Goal: Task Accomplishment & Management: Use online tool/utility

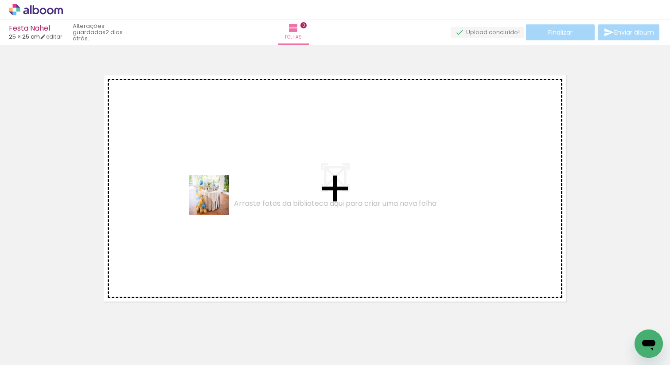
drag, startPoint x: 84, startPoint y: 333, endPoint x: 223, endPoint y: 193, distance: 197.6
click at [223, 193] on quentale-workspace at bounding box center [335, 182] width 670 height 365
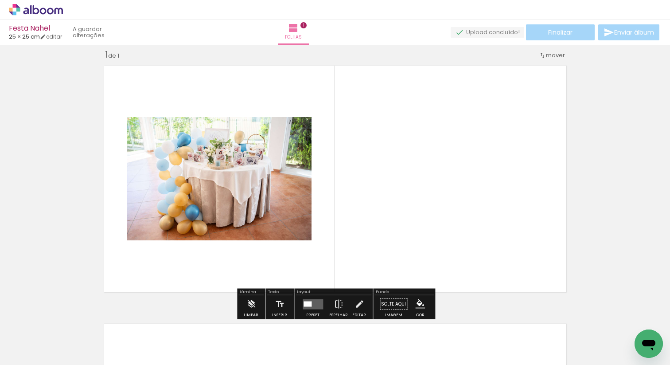
scroll to position [11, 0]
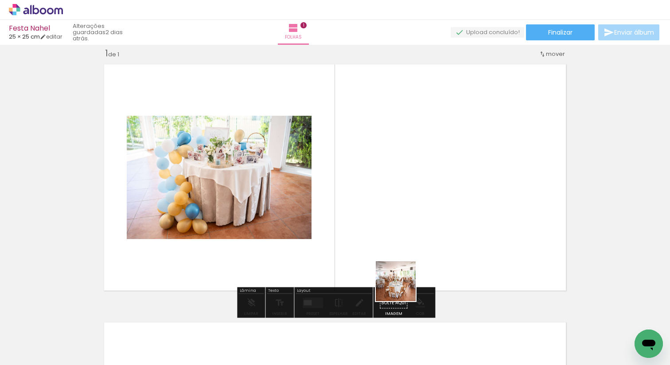
drag, startPoint x: 446, startPoint y: 341, endPoint x: 366, endPoint y: 236, distance: 132.1
click at [366, 236] on quentale-workspace at bounding box center [335, 182] width 670 height 365
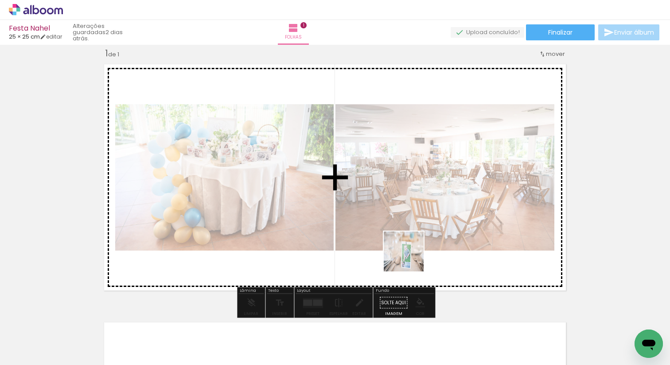
drag, startPoint x: 458, startPoint y: 286, endPoint x: 407, endPoint y: 256, distance: 59.0
click at [407, 256] on quentale-workspace at bounding box center [335, 182] width 670 height 365
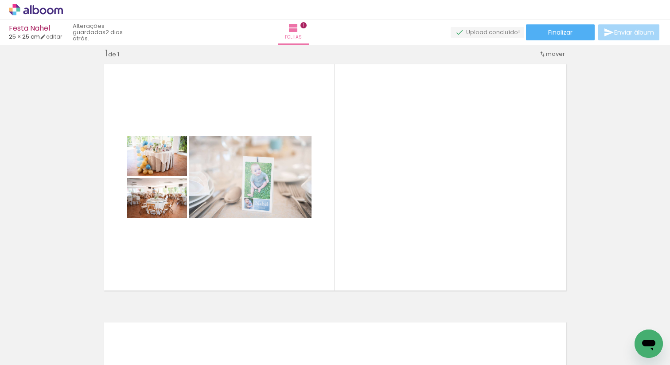
scroll to position [0, 1170]
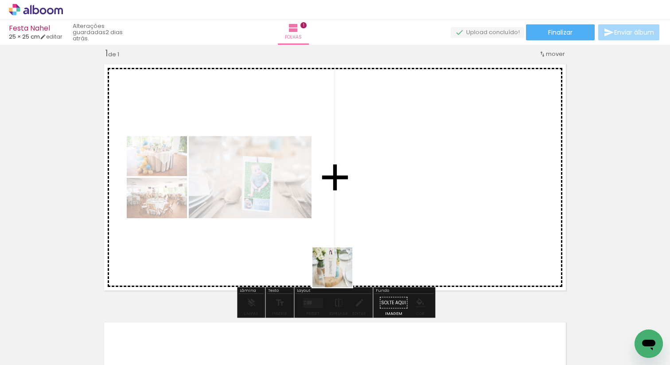
click at [418, 225] on quentale-workspace at bounding box center [335, 182] width 670 height 365
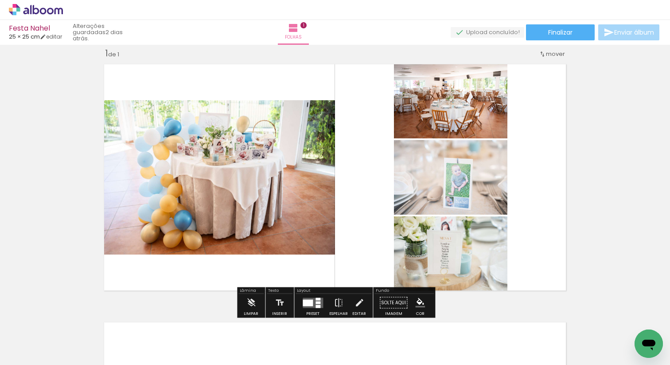
drag, startPoint x: 404, startPoint y: 336, endPoint x: 361, endPoint y: 268, distance: 80.5
click at [353, 255] on quentale-workspace at bounding box center [335, 182] width 670 height 365
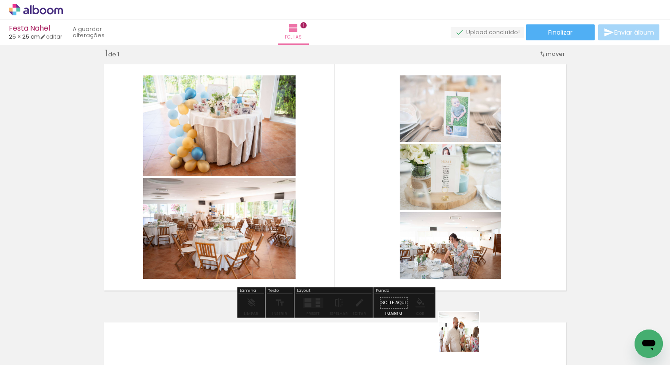
drag, startPoint x: 466, startPoint y: 338, endPoint x: 402, endPoint y: 261, distance: 99.4
click at [400, 259] on quentale-workspace at bounding box center [335, 182] width 670 height 365
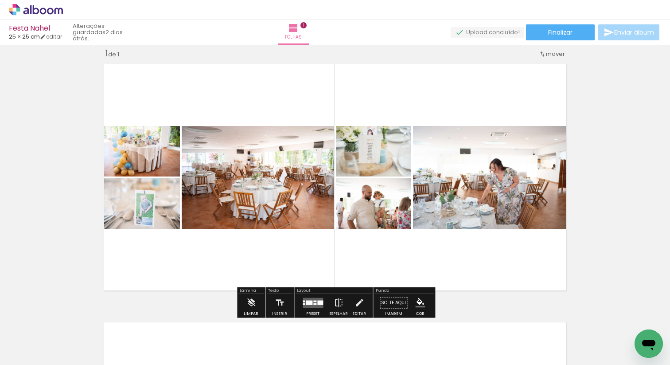
scroll to position [0, 1430]
click at [364, 247] on quentale-workspace at bounding box center [335, 182] width 670 height 365
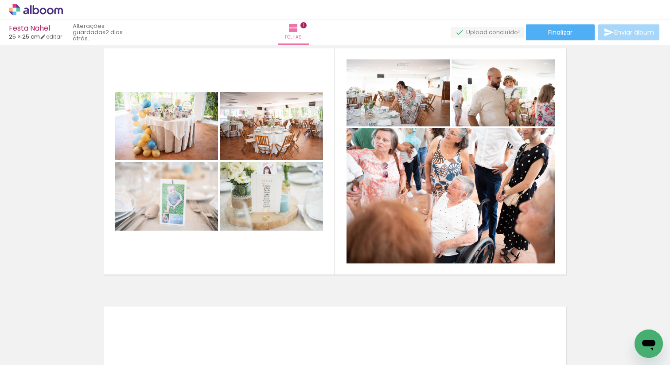
scroll to position [28, 0]
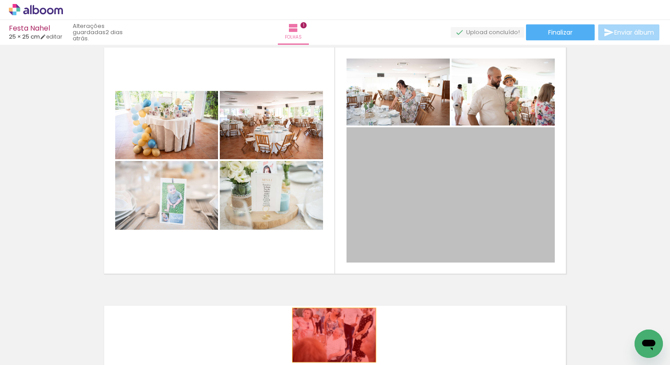
drag, startPoint x: 414, startPoint y: 218, endPoint x: 323, endPoint y: 338, distance: 150.9
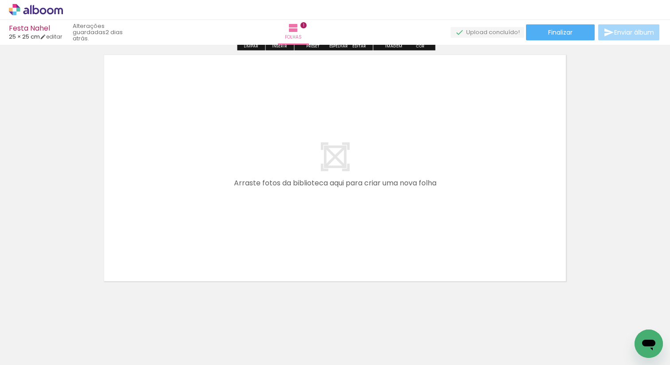
scroll to position [0, 1591]
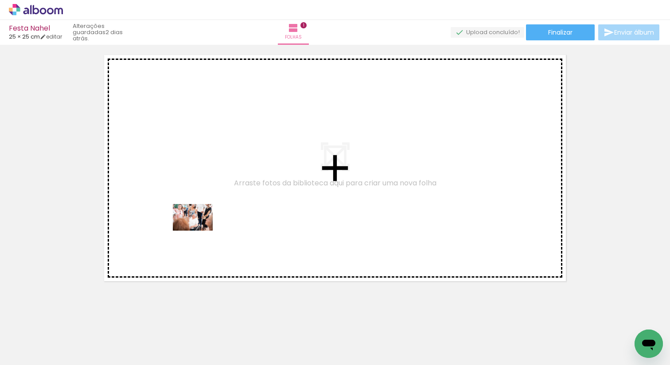
drag, startPoint x: 190, startPoint y: 337, endPoint x: 199, endPoint y: 230, distance: 106.7
click at [199, 230] on quentale-workspace at bounding box center [335, 182] width 670 height 365
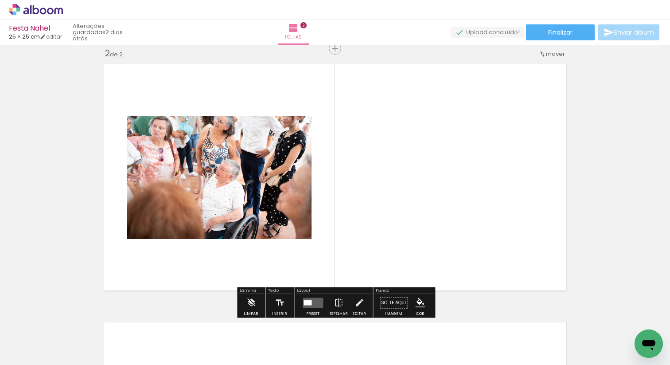
scroll to position [0, 1744]
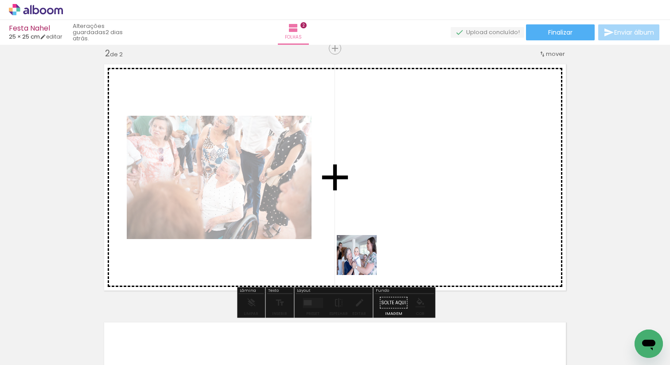
drag, startPoint x: 363, startPoint y: 261, endPoint x: 361, endPoint y: 246, distance: 15.6
click at [361, 246] on quentale-workspace at bounding box center [335, 182] width 670 height 365
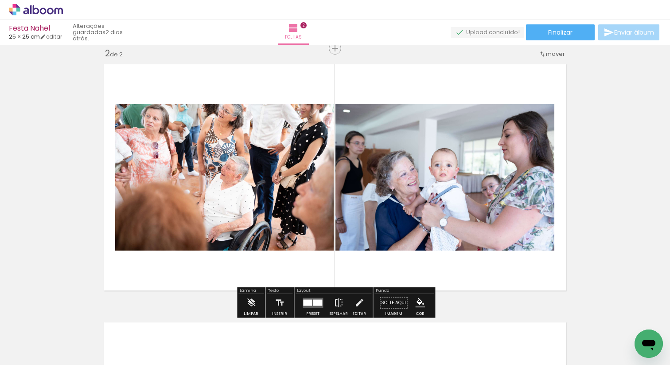
scroll to position [0, 2012]
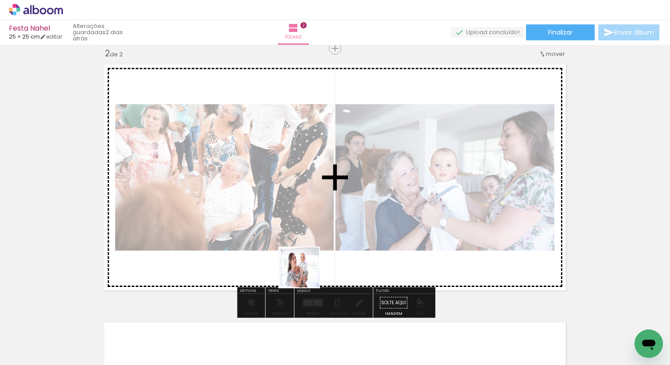
drag, startPoint x: 307, startPoint y: 286, endPoint x: 303, endPoint y: 245, distance: 40.9
click at [303, 245] on quentale-workspace at bounding box center [335, 182] width 670 height 365
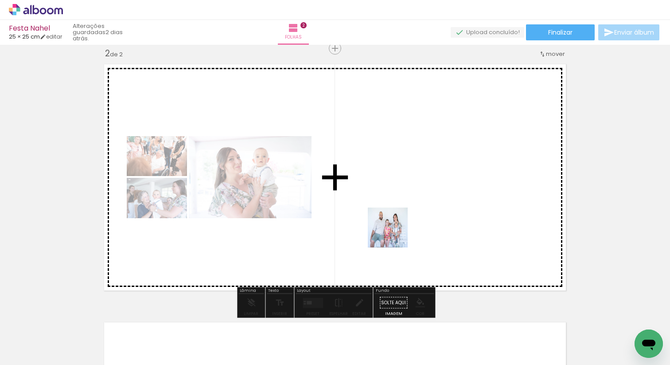
drag, startPoint x: 467, startPoint y: 337, endPoint x: 394, endPoint y: 234, distance: 126.1
click at [394, 234] on quentale-workspace at bounding box center [335, 182] width 670 height 365
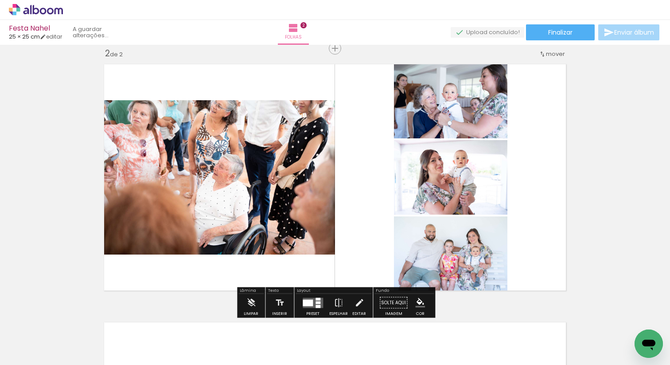
scroll to position [0, 2166]
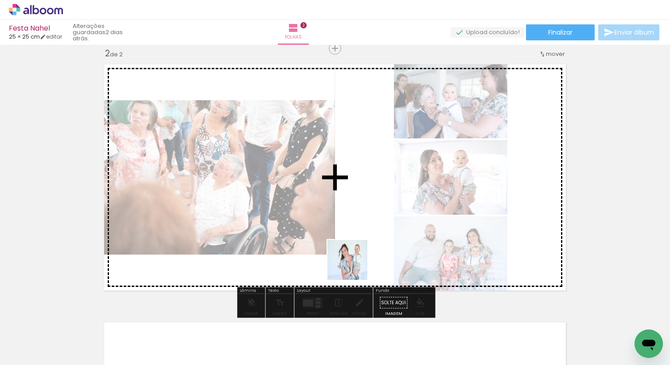
drag, startPoint x: 360, startPoint y: 338, endPoint x: 357, endPoint y: 264, distance: 73.6
click at [354, 262] on quentale-workspace at bounding box center [335, 182] width 670 height 365
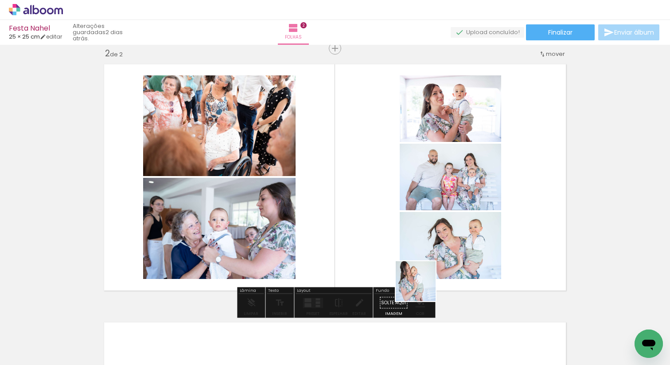
drag, startPoint x: 453, startPoint y: 326, endPoint x: 399, endPoint y: 263, distance: 82.9
click at [399, 263] on quentale-workspace at bounding box center [335, 182] width 670 height 365
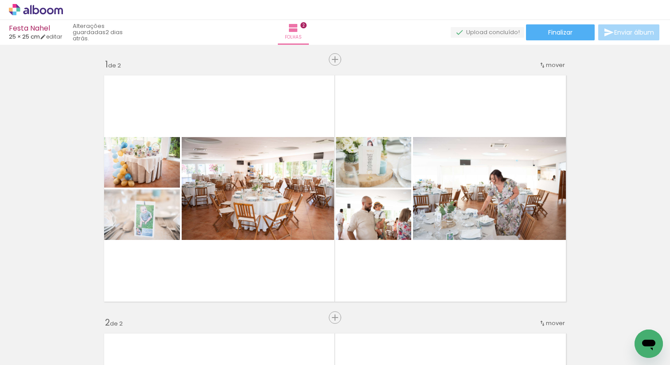
scroll to position [0, 0]
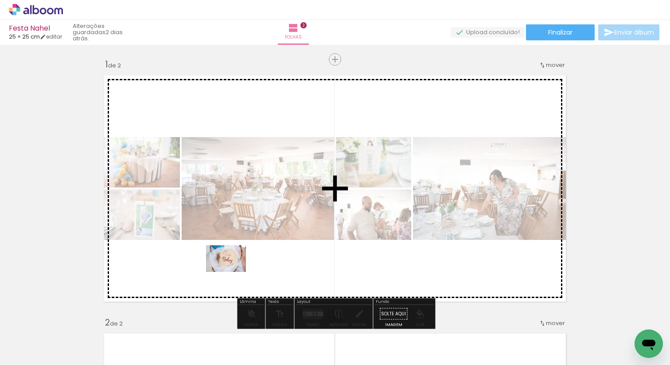
drag, startPoint x: 240, startPoint y: 329, endPoint x: 233, endPoint y: 271, distance: 58.1
click at [233, 271] on quentale-workspace at bounding box center [335, 182] width 670 height 365
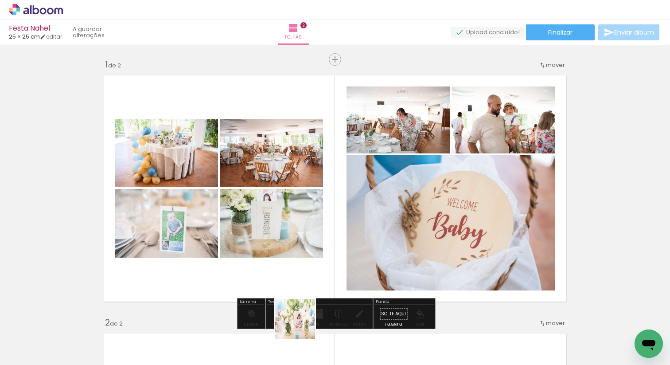
drag, startPoint x: 299, startPoint y: 343, endPoint x: 325, endPoint y: 266, distance: 80.7
click at [325, 266] on quentale-workspace at bounding box center [335, 182] width 670 height 365
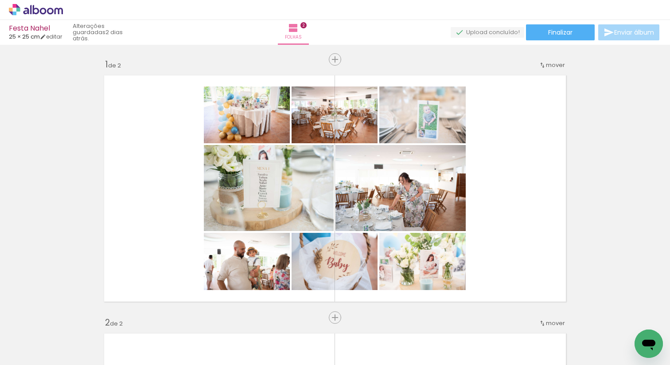
scroll to position [0, 286]
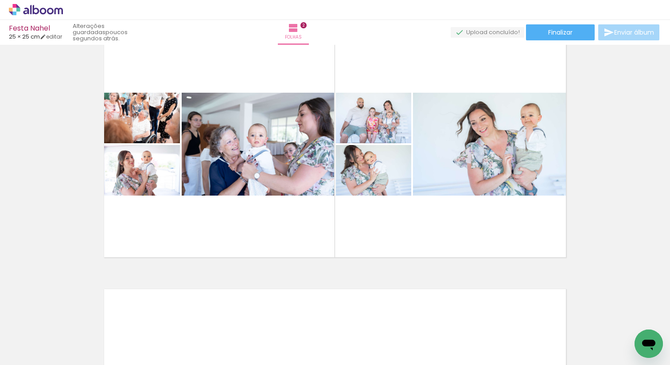
scroll to position [0, 2592]
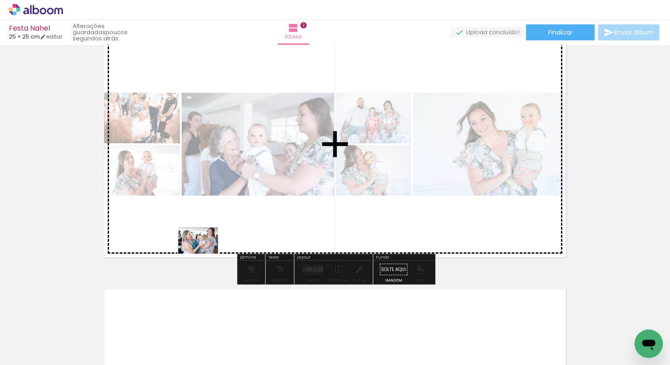
drag, startPoint x: 183, startPoint y: 338, endPoint x: 206, endPoint y: 268, distance: 73.5
click at [205, 253] on quentale-workspace at bounding box center [335, 182] width 670 height 365
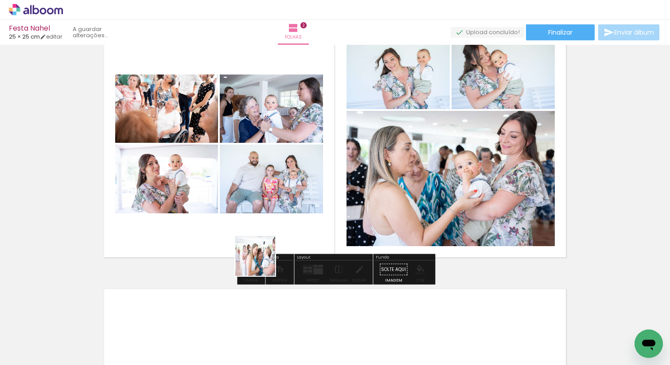
drag, startPoint x: 232, startPoint y: 325, endPoint x: 268, endPoint y: 250, distance: 83.2
click at [268, 250] on quentale-workspace at bounding box center [335, 182] width 670 height 365
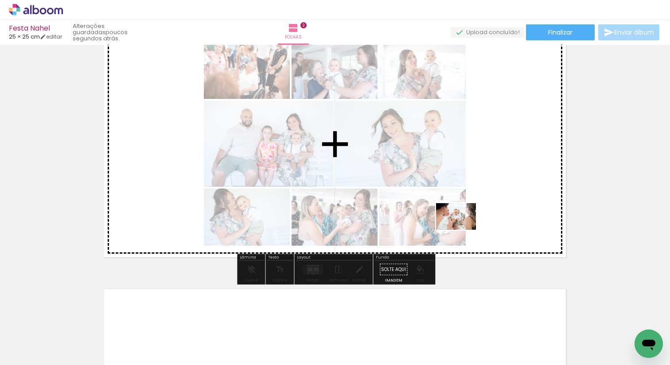
drag, startPoint x: 285, startPoint y: 334, endPoint x: 464, endPoint y: 229, distance: 207.7
click at [464, 229] on quentale-workspace at bounding box center [335, 182] width 670 height 365
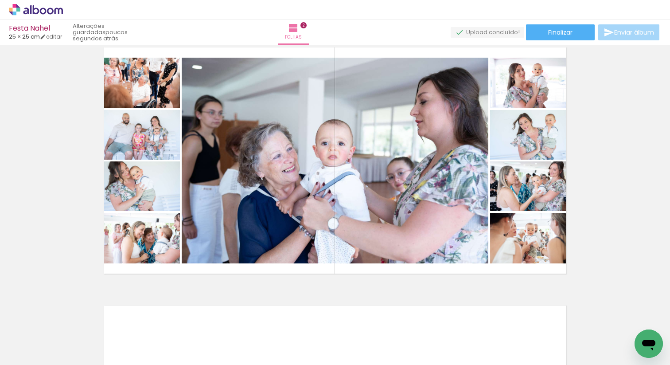
scroll to position [285, 0]
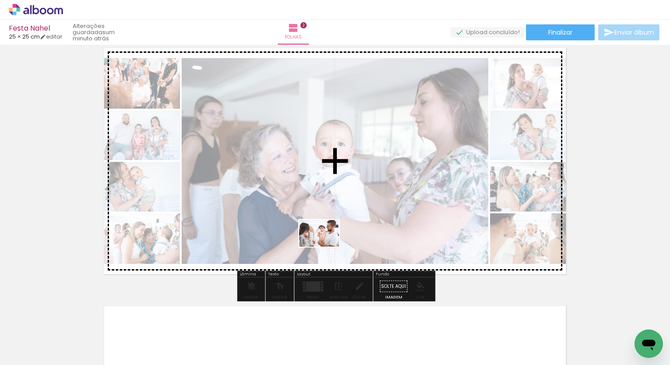
drag, startPoint x: 368, startPoint y: 337, endPoint x: 326, endPoint y: 246, distance: 99.9
click at [326, 246] on quentale-workspace at bounding box center [335, 182] width 670 height 365
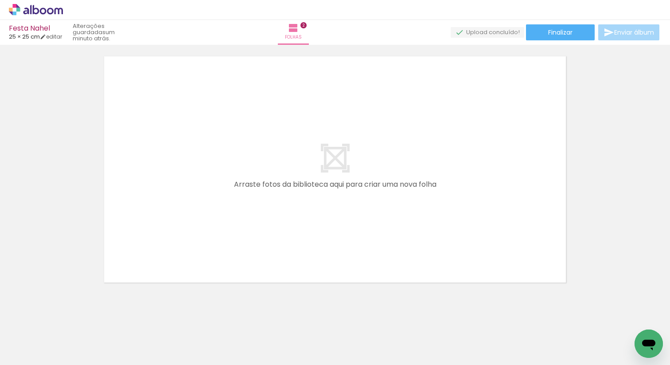
scroll to position [543, 0]
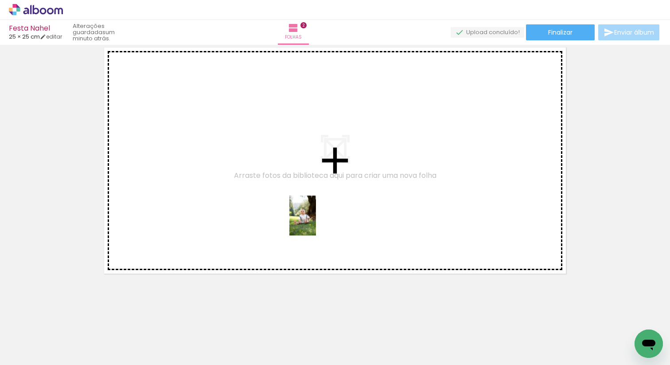
drag, startPoint x: 438, startPoint y: 333, endPoint x: 316, endPoint y: 222, distance: 164.6
click at [316, 222] on quentale-workspace at bounding box center [335, 182] width 670 height 365
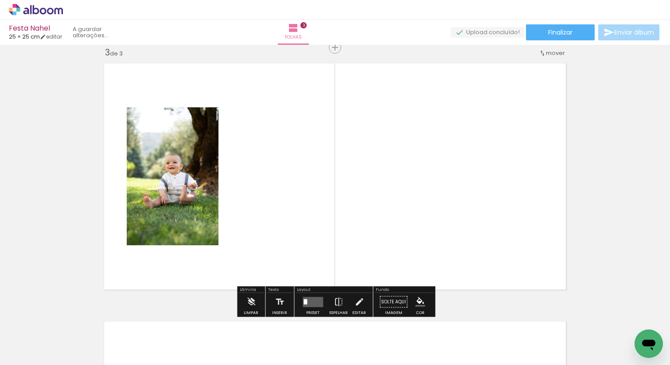
scroll to position [527, 0]
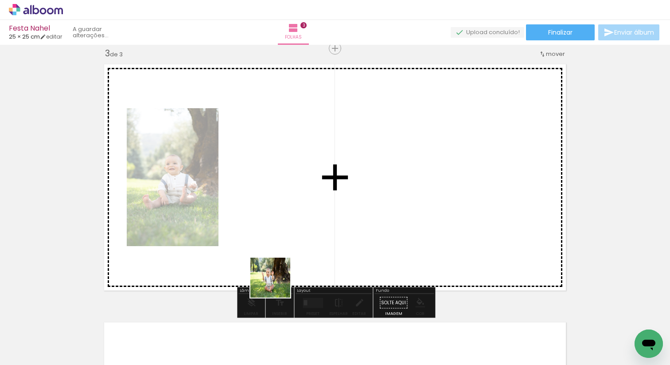
drag, startPoint x: 291, startPoint y: 330, endPoint x: 261, endPoint y: 233, distance: 102.3
click at [261, 233] on quentale-workspace at bounding box center [335, 182] width 670 height 365
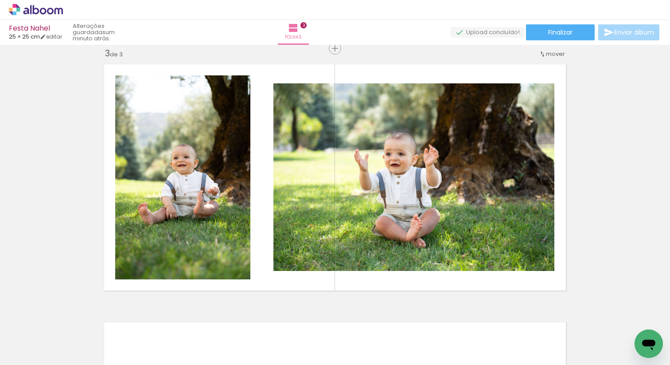
scroll to position [0, 6719]
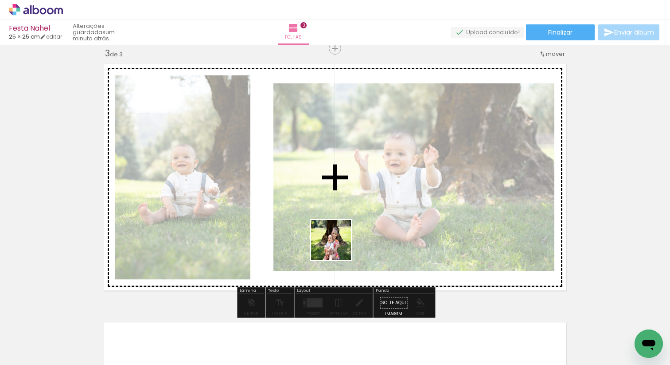
drag, startPoint x: 333, startPoint y: 339, endPoint x: 338, endPoint y: 243, distance: 96.3
click at [338, 243] on quentale-workspace at bounding box center [335, 182] width 670 height 365
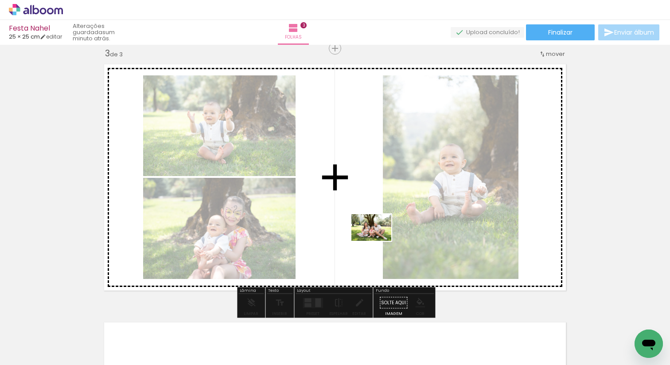
drag, startPoint x: 461, startPoint y: 338, endPoint x: 371, endPoint y: 236, distance: 135.9
click at [368, 228] on quentale-workspace at bounding box center [335, 182] width 670 height 365
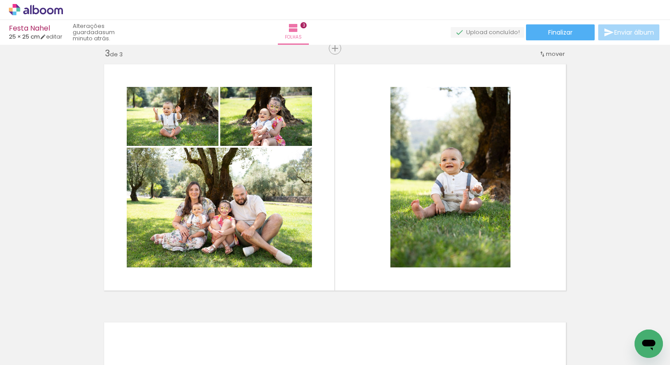
scroll to position [0, 7152]
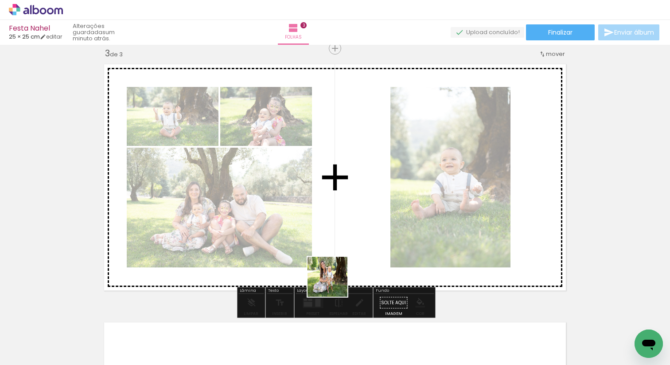
drag, startPoint x: 331, startPoint y: 336, endPoint x: 339, endPoint y: 251, distance: 85.4
click at [339, 251] on quentale-workspace at bounding box center [335, 182] width 670 height 365
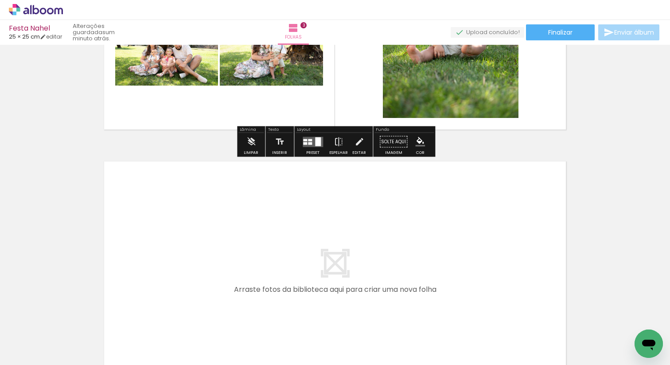
scroll to position [701, 0]
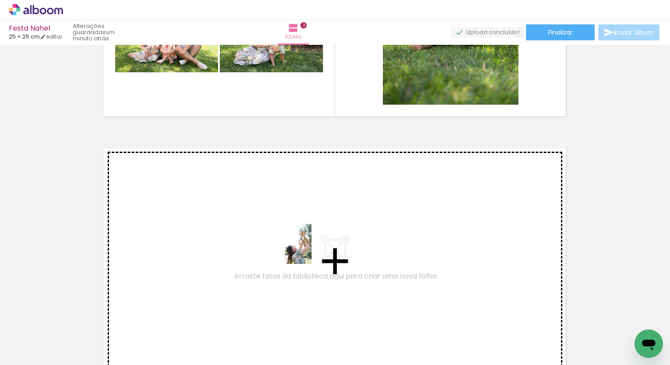
drag, startPoint x: 422, startPoint y: 338, endPoint x: 311, endPoint y: 250, distance: 141.5
click at [311, 250] on quentale-workspace at bounding box center [335, 182] width 670 height 365
